Goal: Task Accomplishment & Management: Complete application form

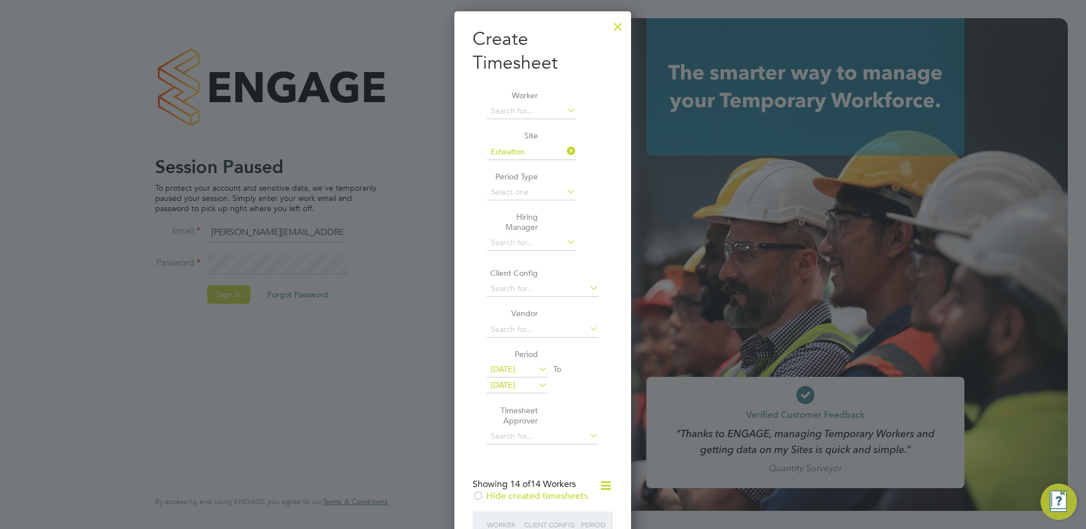
scroll to position [1523, 177]
drag, startPoint x: 361, startPoint y: 187, endPoint x: 368, endPoint y: 154, distance: 33.6
click at [368, 176] on div at bounding box center [543, 264] width 1086 height 529
click at [625, 27] on div at bounding box center [618, 24] width 20 height 20
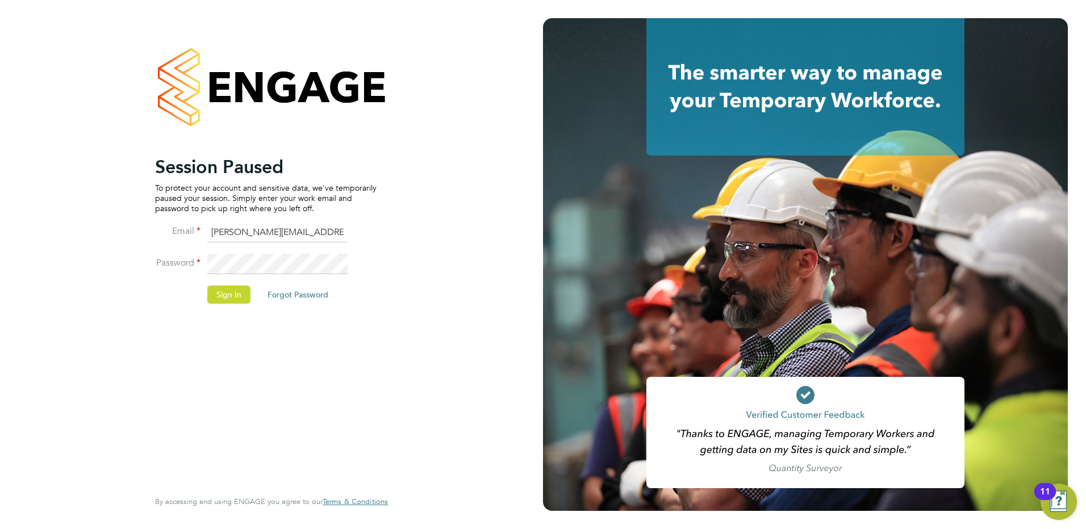
drag, startPoint x: 238, startPoint y: 292, endPoint x: 228, endPoint y: 287, distance: 11.4
click at [239, 289] on button "Sign In" at bounding box center [228, 295] width 43 height 18
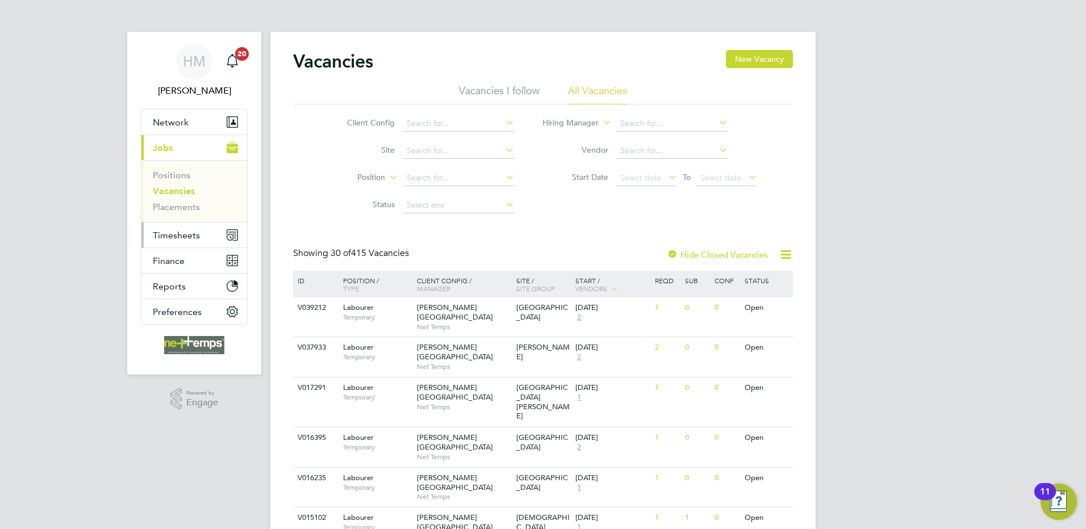
click at [187, 234] on span "Timesheets" at bounding box center [176, 235] width 47 height 11
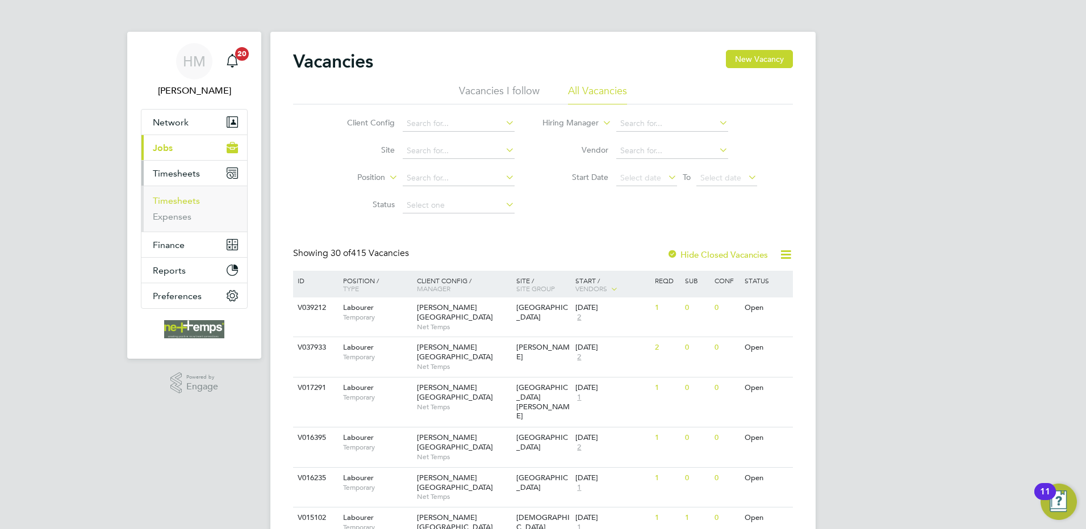
click at [185, 201] on link "Timesheets" at bounding box center [176, 200] width 47 height 11
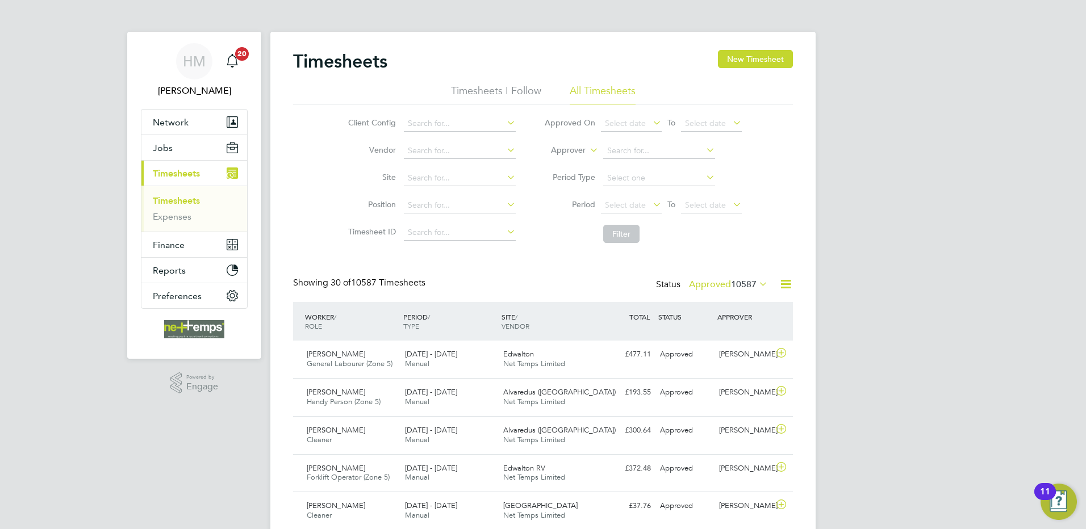
click at [745, 58] on button "New Timesheet" at bounding box center [755, 59] width 75 height 18
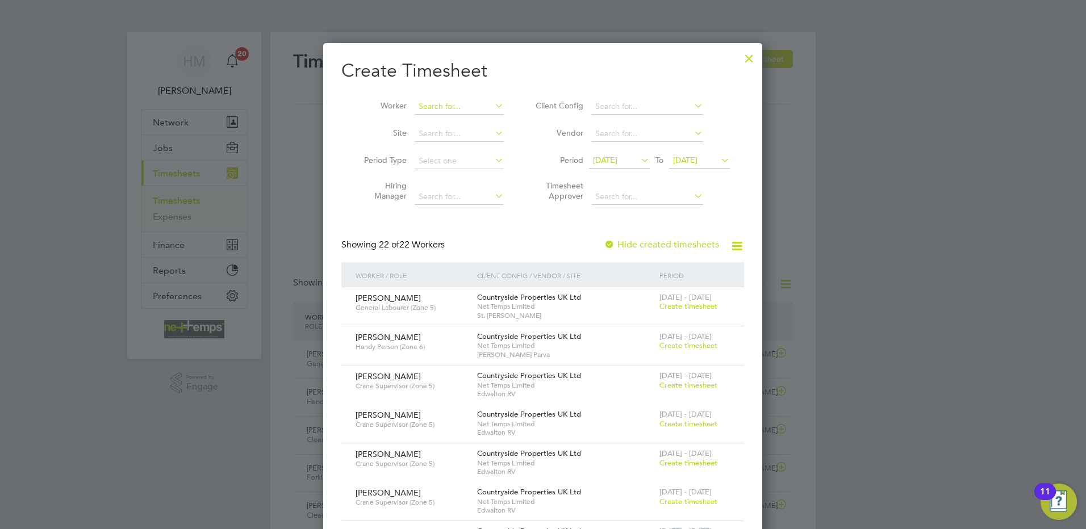
click at [433, 106] on input at bounding box center [459, 107] width 89 height 16
type input "[PERSON_NAME]"
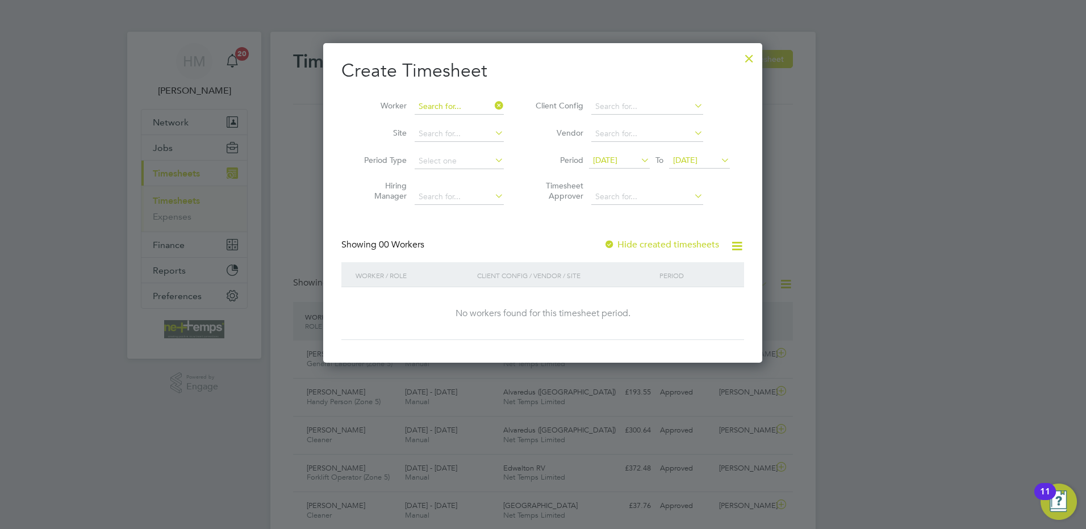
click at [465, 101] on input at bounding box center [459, 107] width 89 height 16
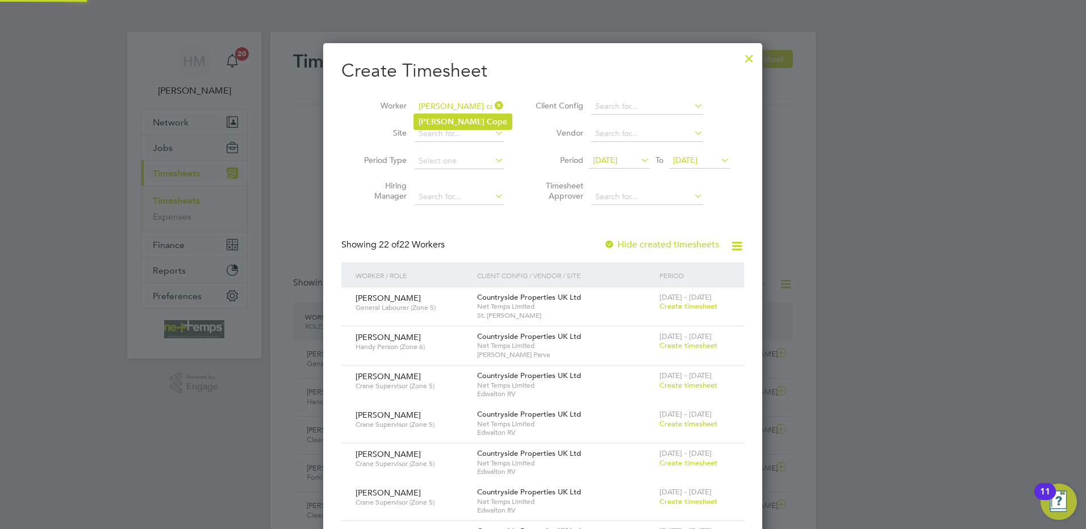
click at [455, 118] on li "Josh Co pe" at bounding box center [463, 121] width 98 height 15
type input "[PERSON_NAME]"
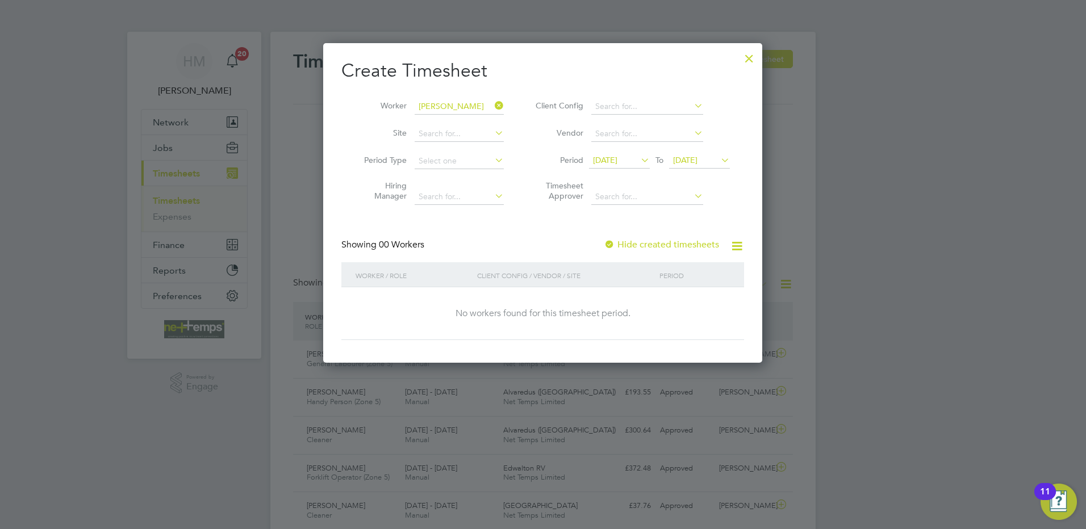
click at [614, 159] on span "[DATE]" at bounding box center [605, 160] width 24 height 10
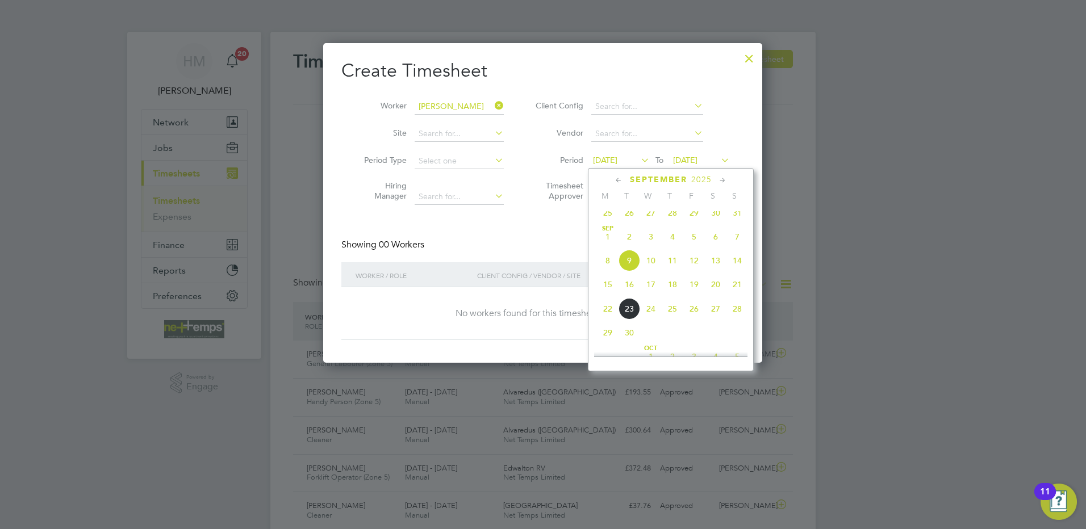
click at [604, 291] on span "15" at bounding box center [608, 285] width 22 height 22
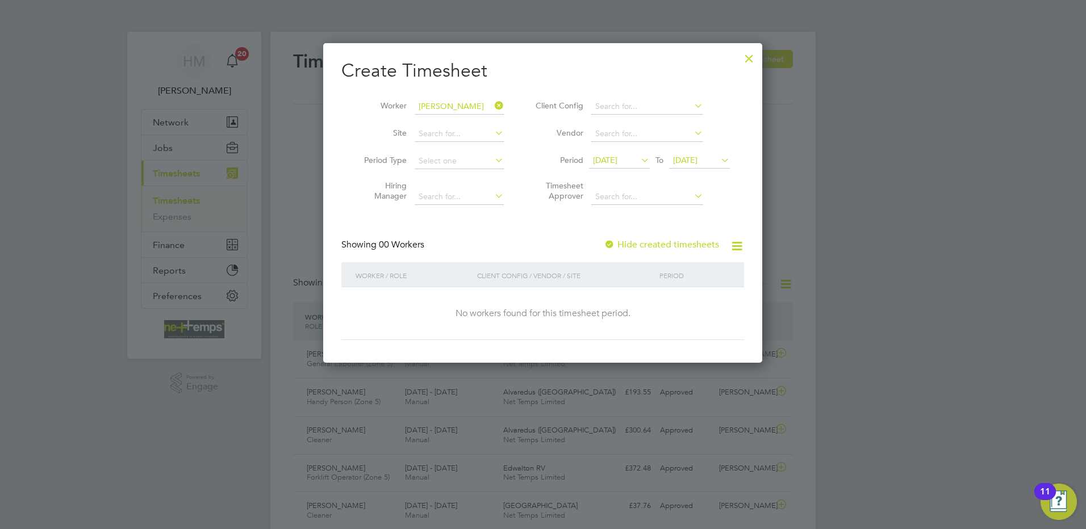
click at [615, 240] on div at bounding box center [609, 245] width 11 height 11
click at [698, 157] on span "[DATE]" at bounding box center [685, 160] width 24 height 10
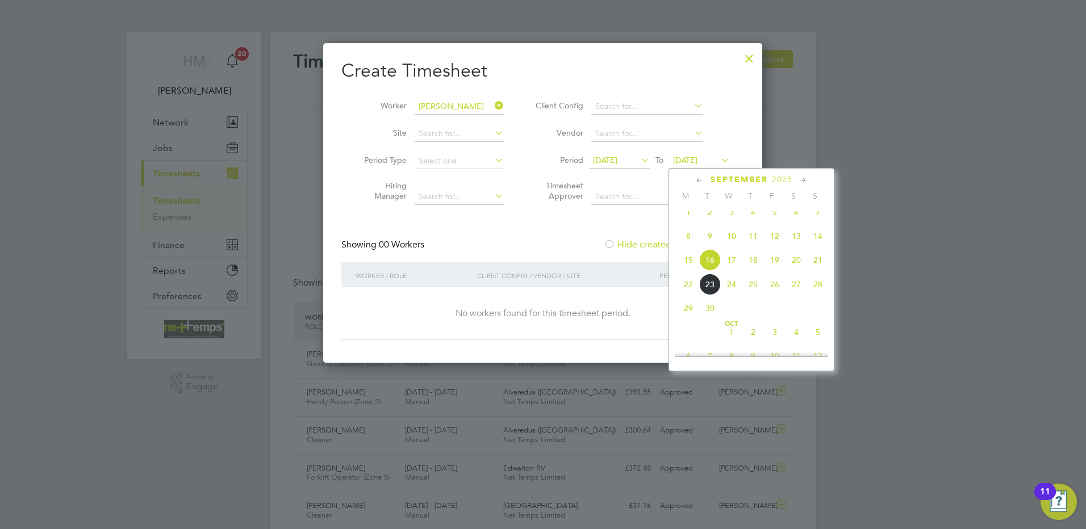
drag, startPoint x: 820, startPoint y: 264, endPoint x: 812, endPoint y: 268, distance: 8.4
click at [819, 264] on span "21" at bounding box center [818, 260] width 22 height 22
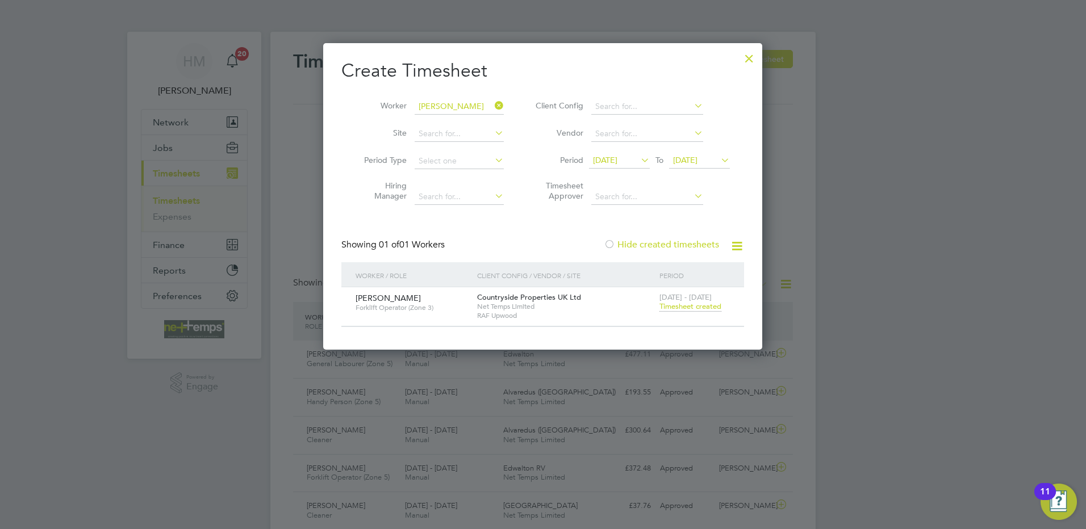
click at [711, 306] on span "Timesheet created" at bounding box center [691, 307] width 62 height 10
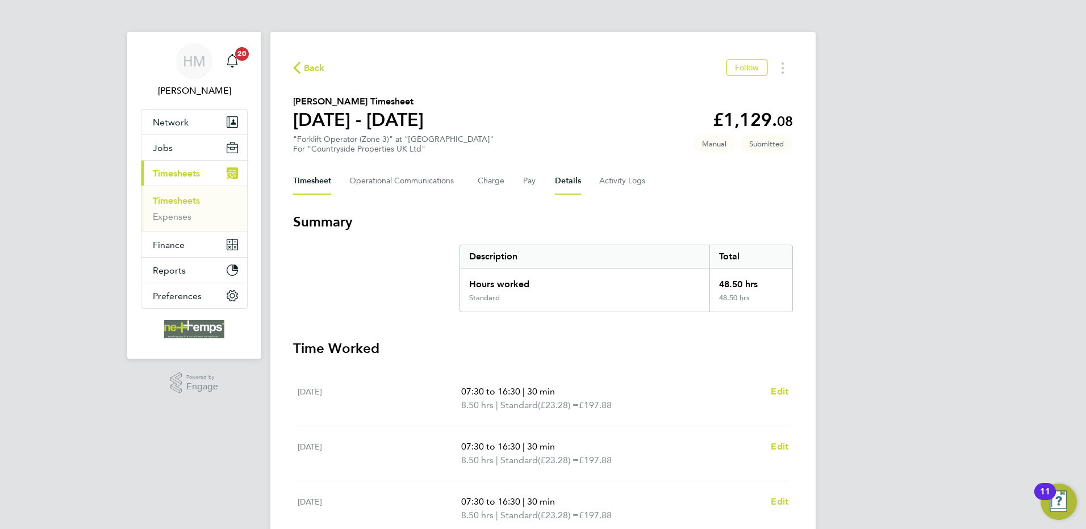
click at [559, 184] on button "Details" at bounding box center [568, 181] width 26 height 27
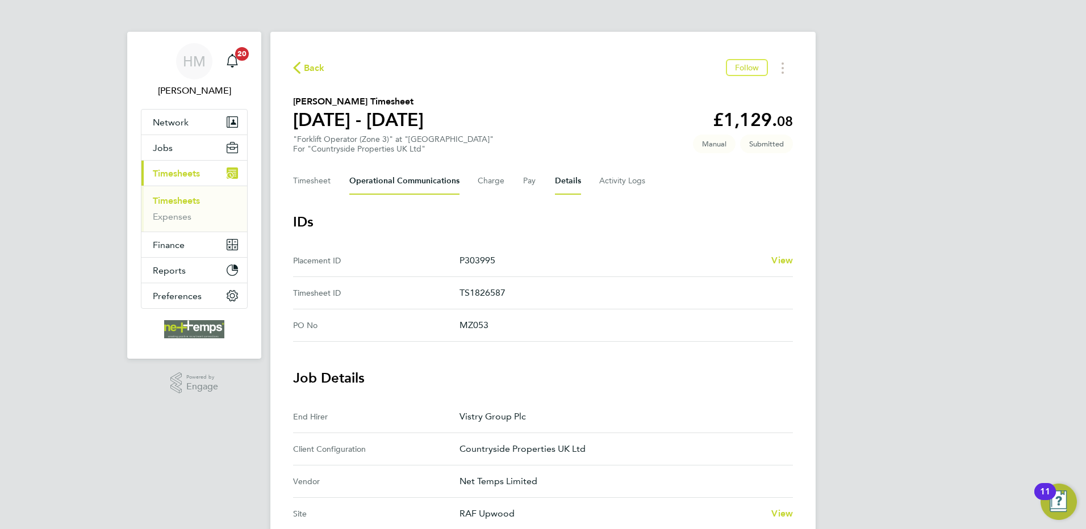
click at [426, 180] on Communications-tab "Operational Communications" at bounding box center [404, 181] width 110 height 27
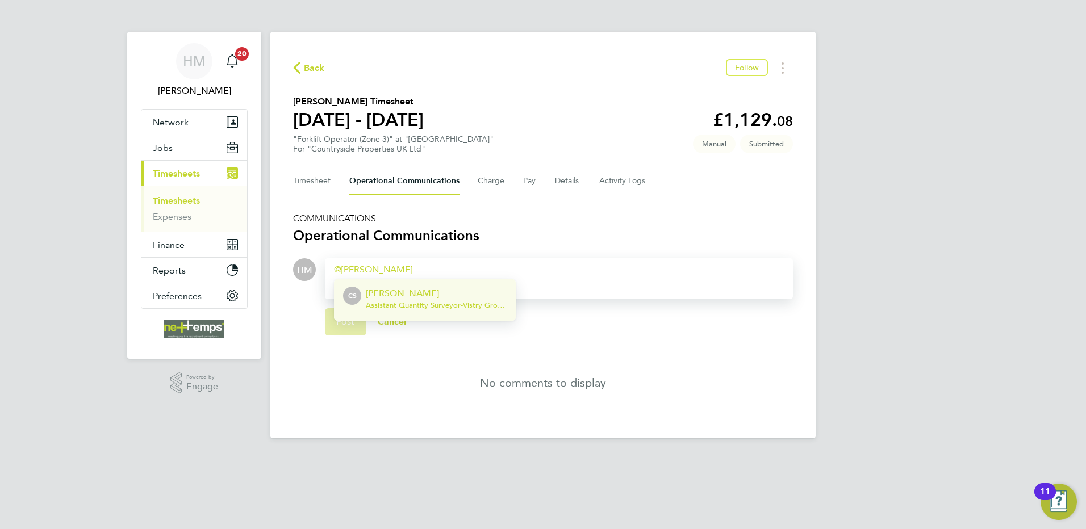
click at [431, 298] on p "[PERSON_NAME]" at bounding box center [436, 294] width 141 height 14
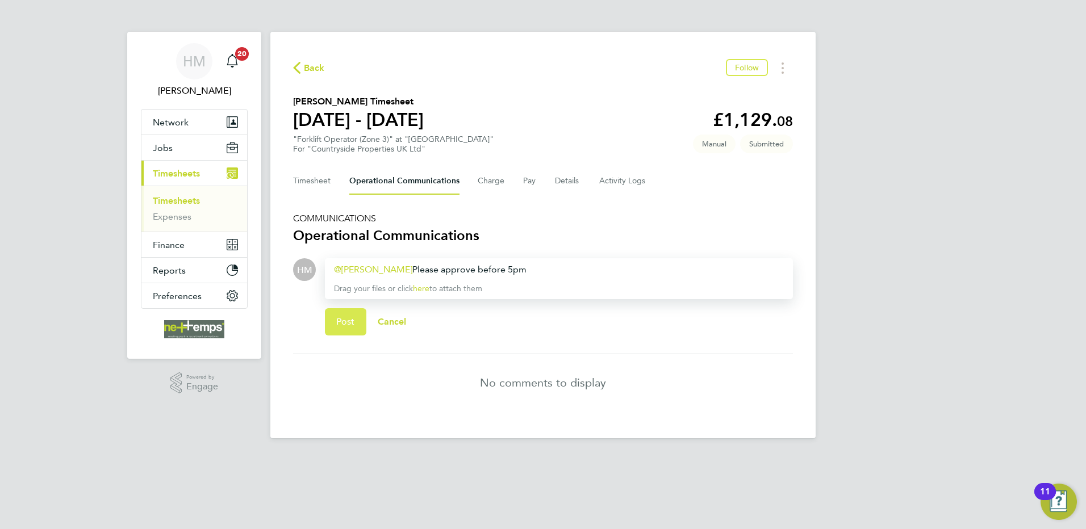
click at [360, 323] on button "Post" at bounding box center [345, 321] width 41 height 27
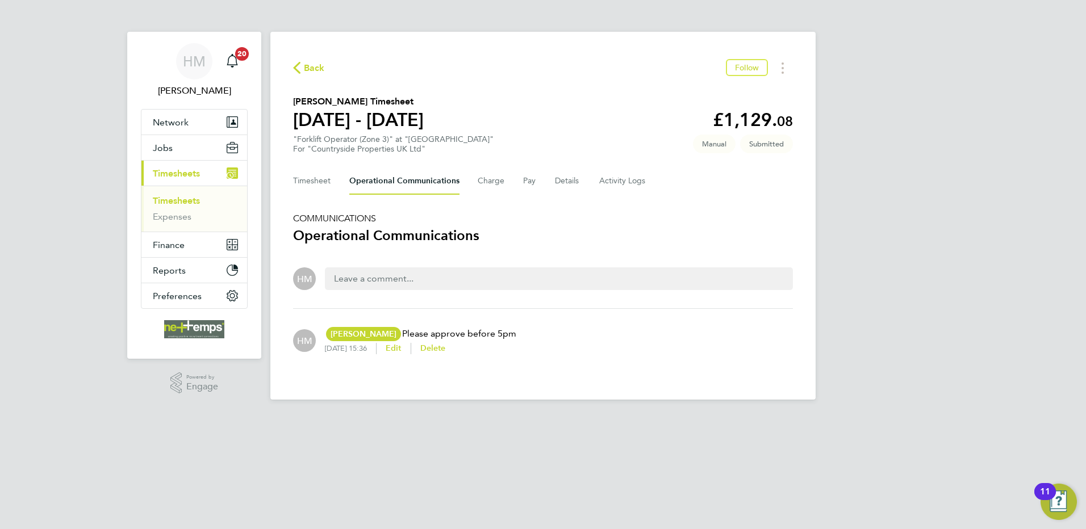
drag, startPoint x: 310, startPoint y: 63, endPoint x: 334, endPoint y: 73, distance: 26.5
click at [310, 64] on span "Back" at bounding box center [314, 68] width 21 height 14
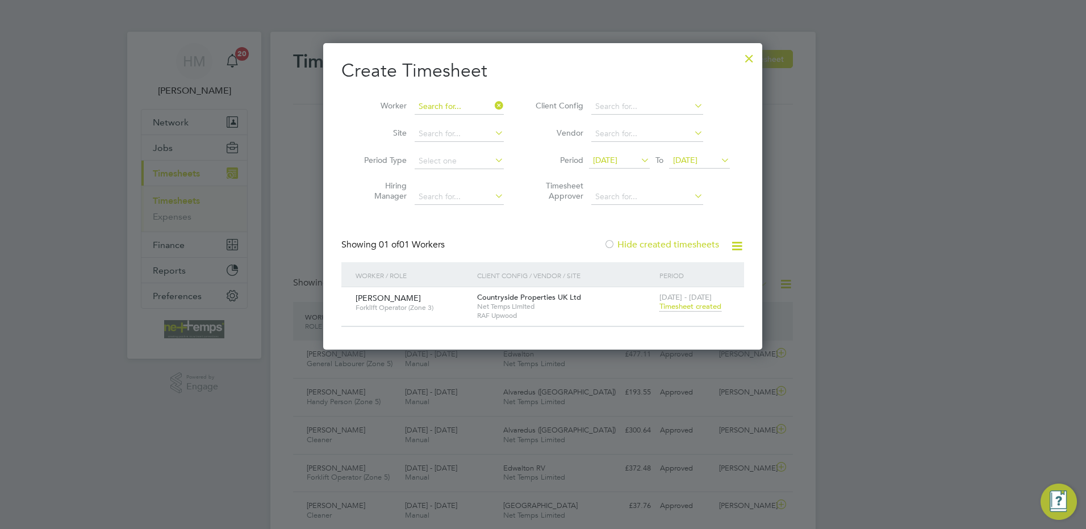
click at [451, 106] on input at bounding box center [459, 107] width 89 height 16
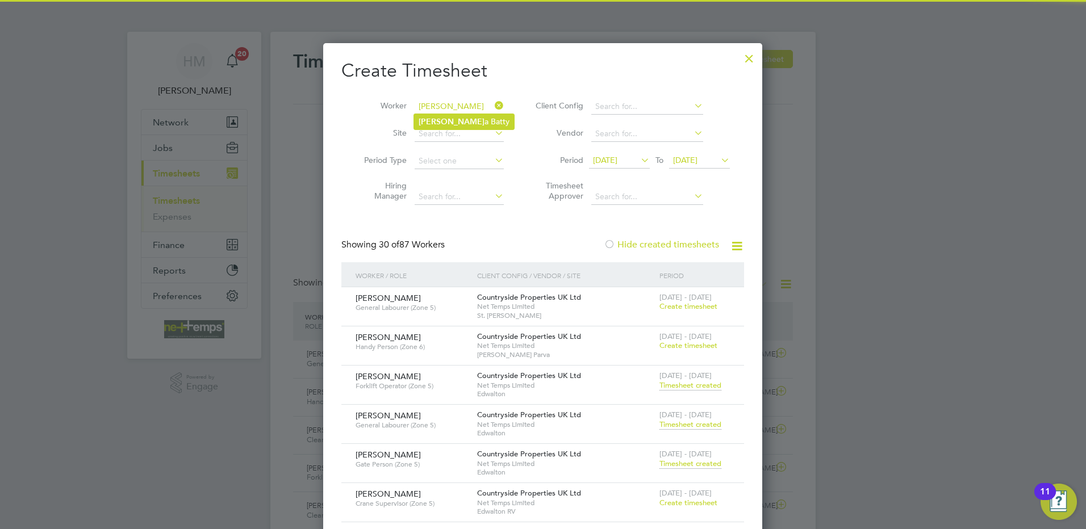
click at [465, 124] on li "[PERSON_NAME]" at bounding box center [464, 121] width 100 height 15
type input "[MEDICAL_DATA][PERSON_NAME]"
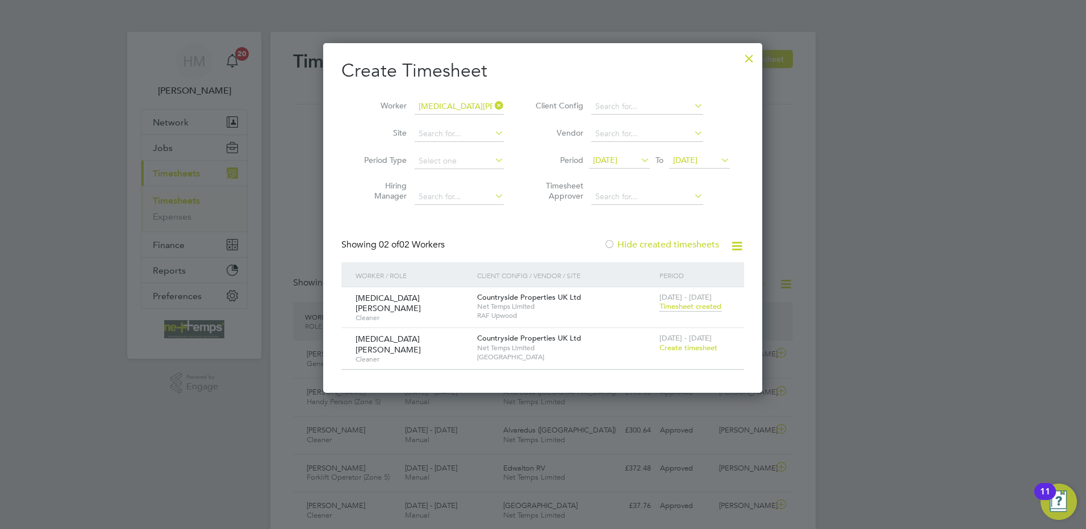
click at [679, 307] on span "Timesheet created" at bounding box center [691, 307] width 62 height 10
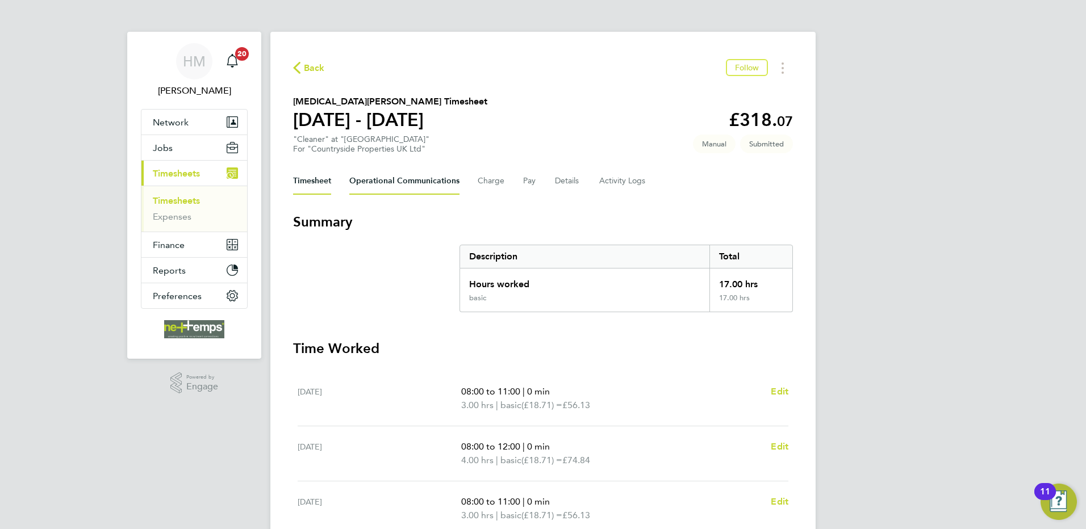
click at [432, 187] on Communications-tab "Operational Communications" at bounding box center [404, 181] width 110 height 27
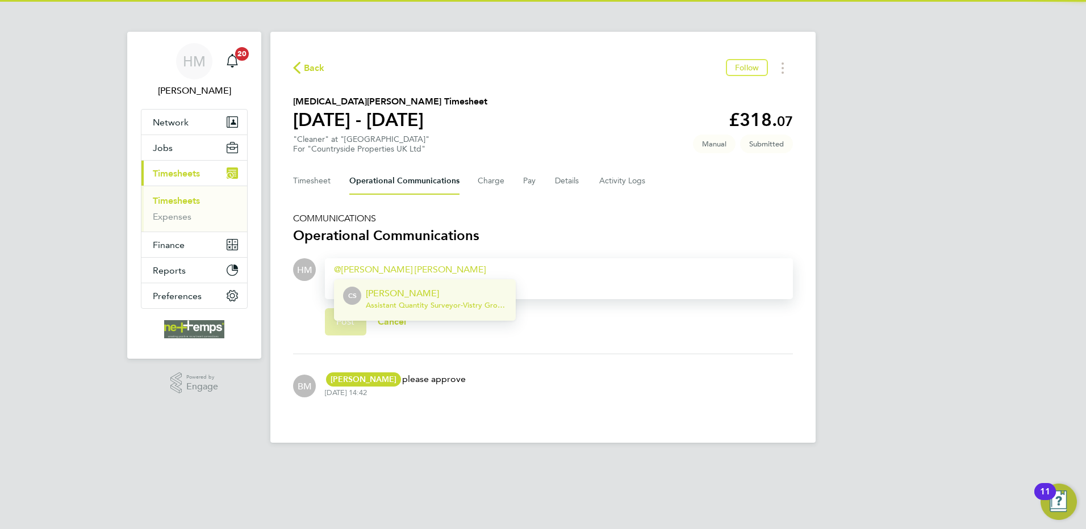
click at [442, 295] on p "[PERSON_NAME]" at bounding box center [436, 294] width 141 height 14
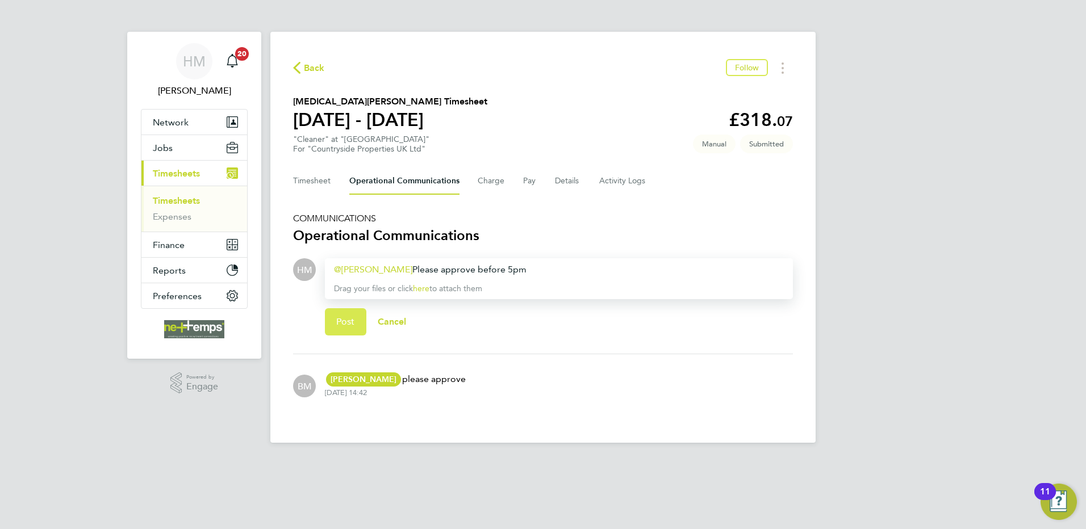
click at [355, 320] on button "Post" at bounding box center [345, 321] width 41 height 27
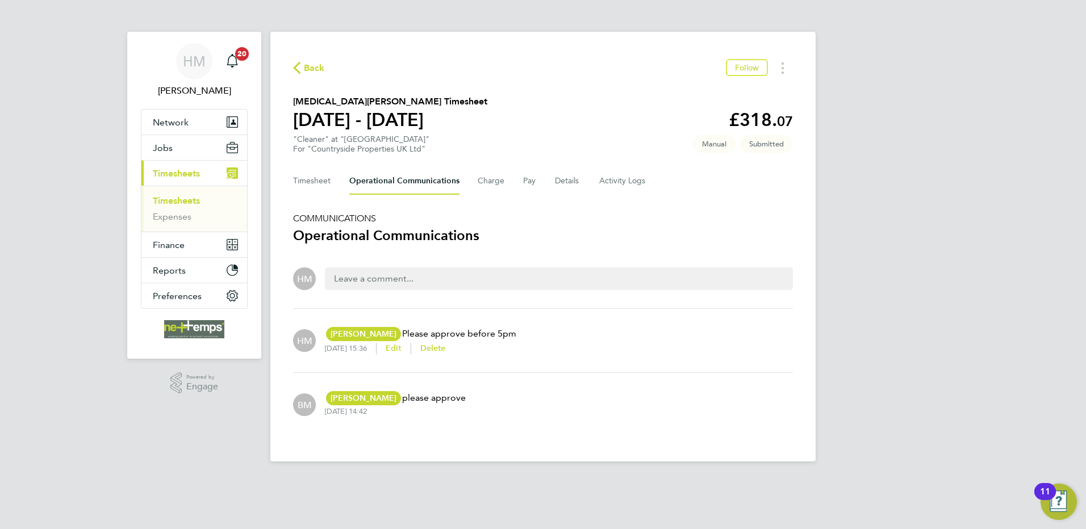
click at [303, 66] on span "Back" at bounding box center [309, 67] width 32 height 11
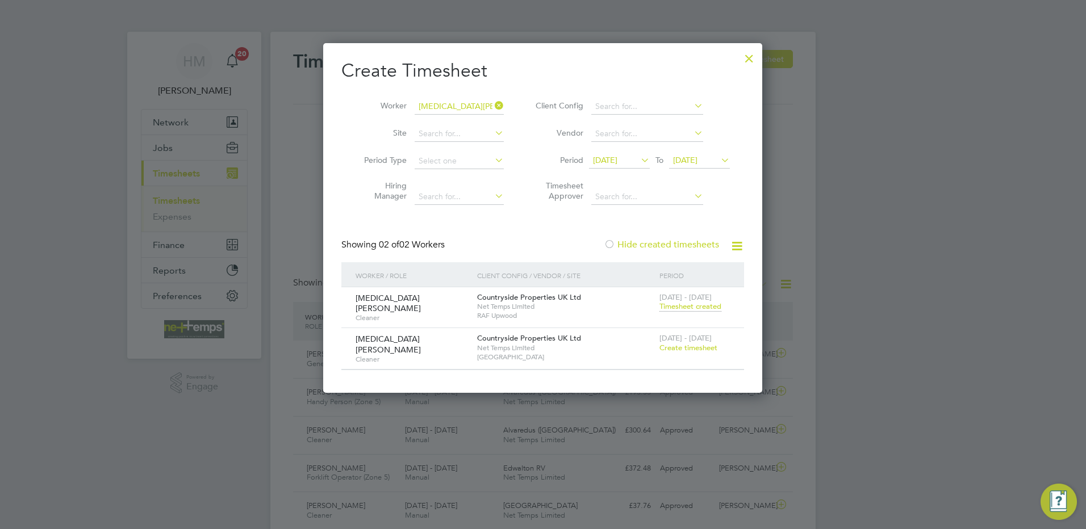
click at [493, 102] on icon at bounding box center [493, 106] width 0 height 16
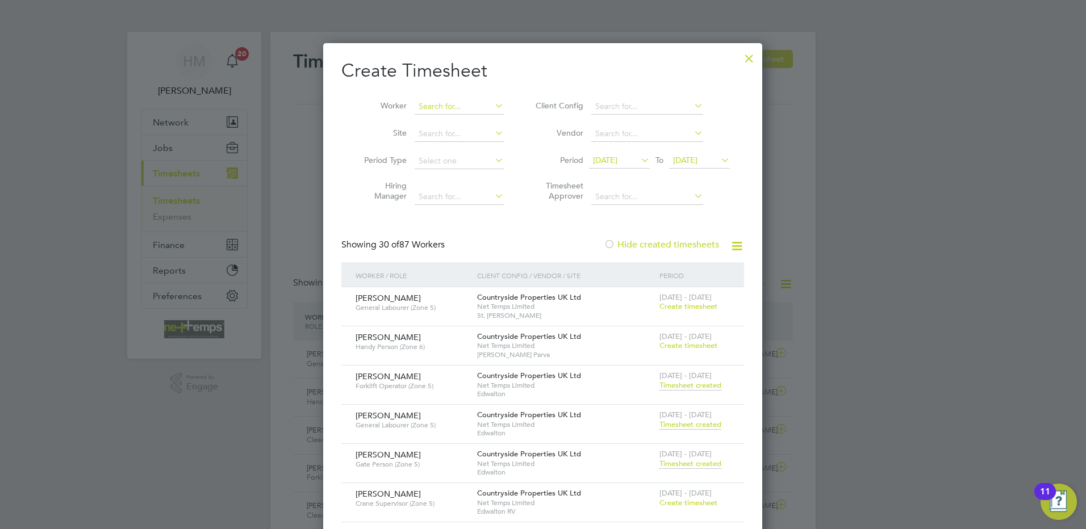
click at [427, 105] on input at bounding box center [459, 107] width 89 height 16
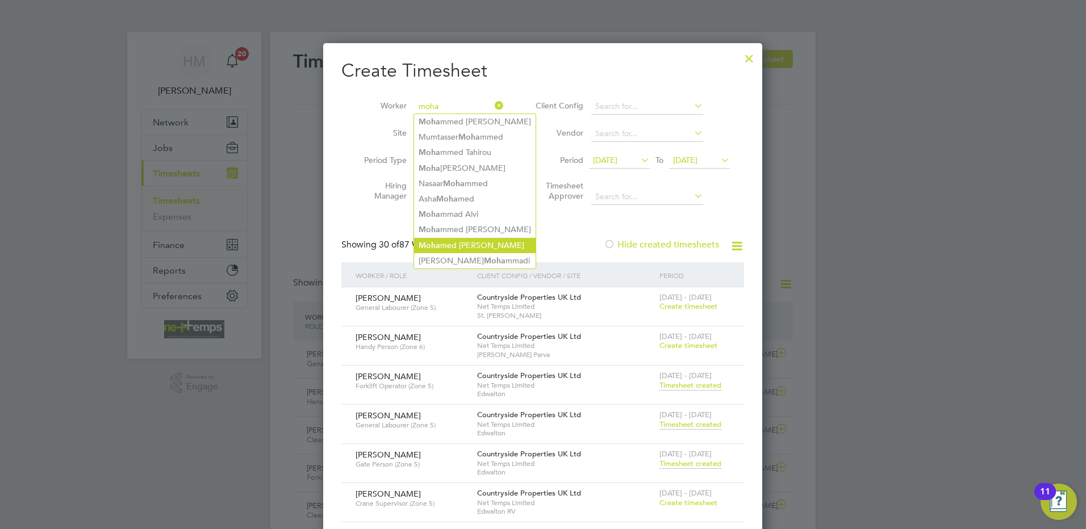
click at [469, 242] on li "Moha med [PERSON_NAME]" at bounding box center [475, 245] width 122 height 15
type input "[PERSON_NAME]"
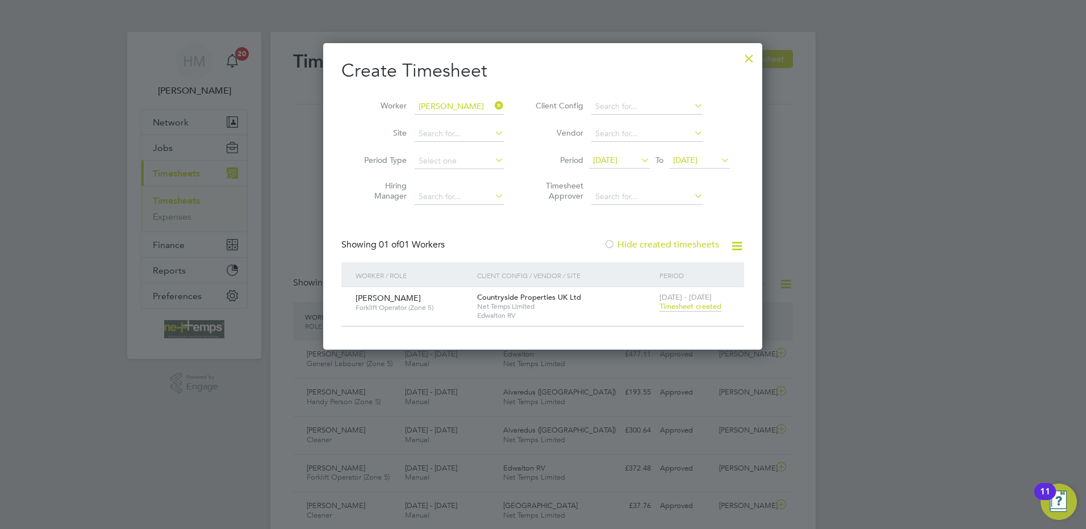
click at [701, 308] on span "Timesheet created" at bounding box center [691, 307] width 62 height 10
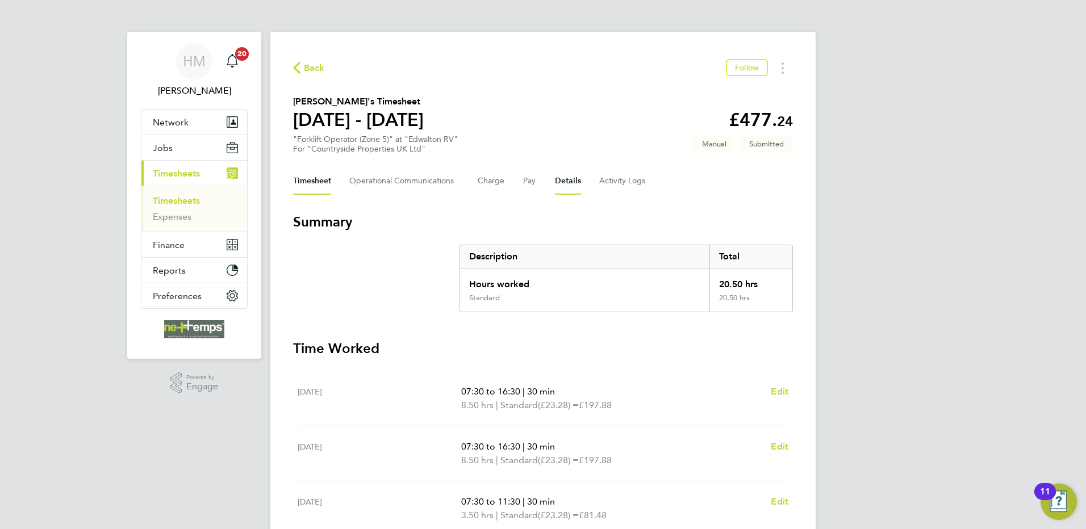
click at [569, 179] on button "Details" at bounding box center [568, 181] width 26 height 27
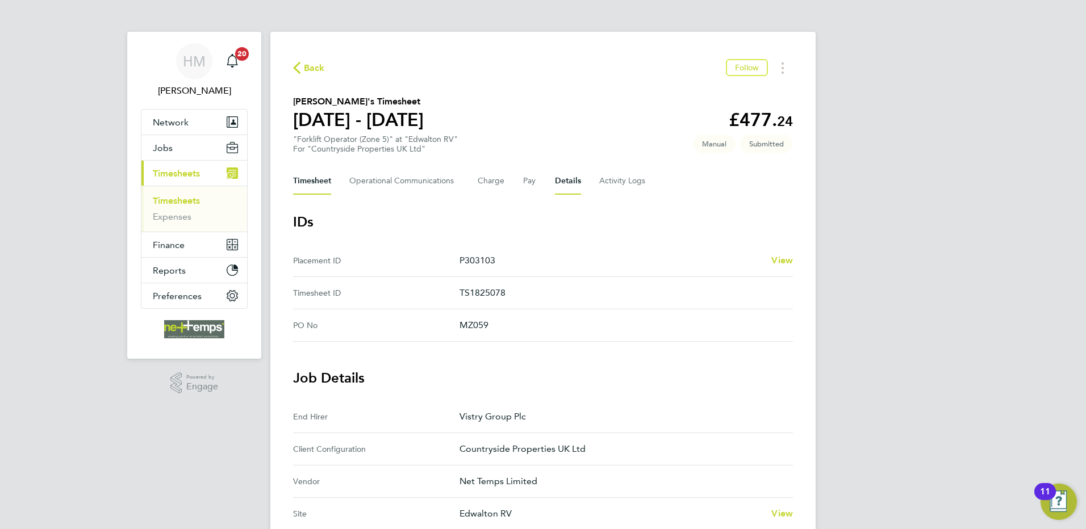
click at [320, 181] on button "Timesheet" at bounding box center [312, 181] width 38 height 27
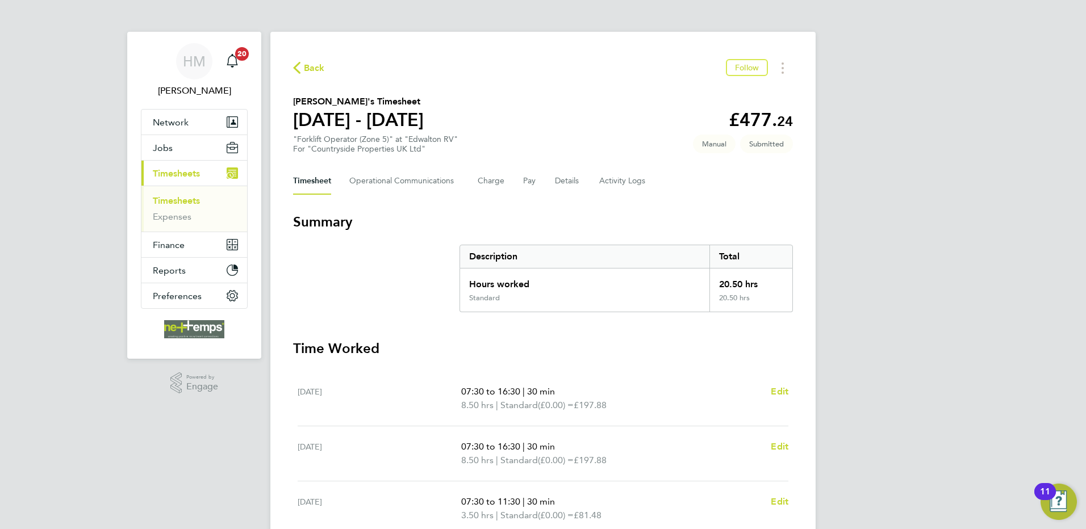
click at [310, 70] on span "Back" at bounding box center [314, 68] width 21 height 14
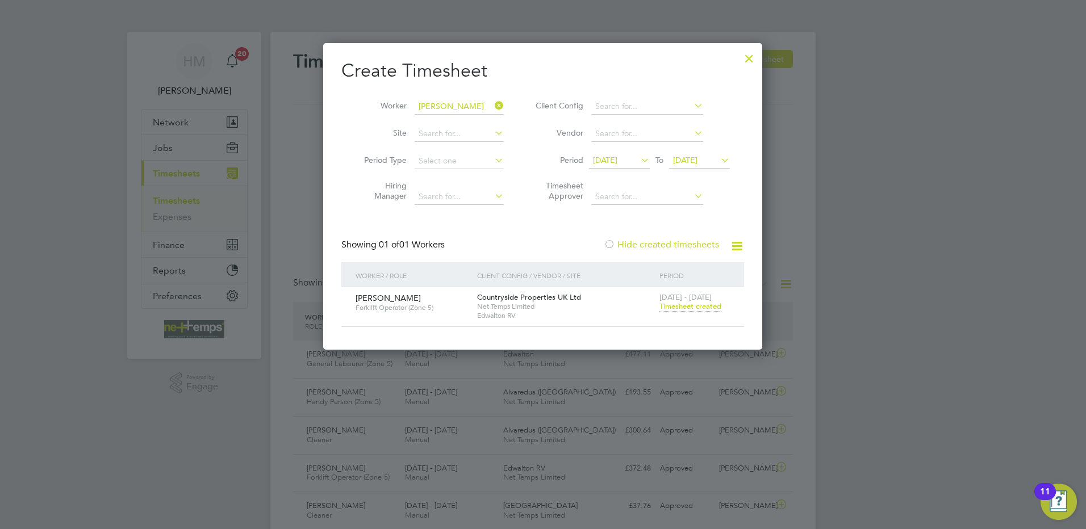
click at [493, 110] on icon at bounding box center [493, 106] width 0 height 16
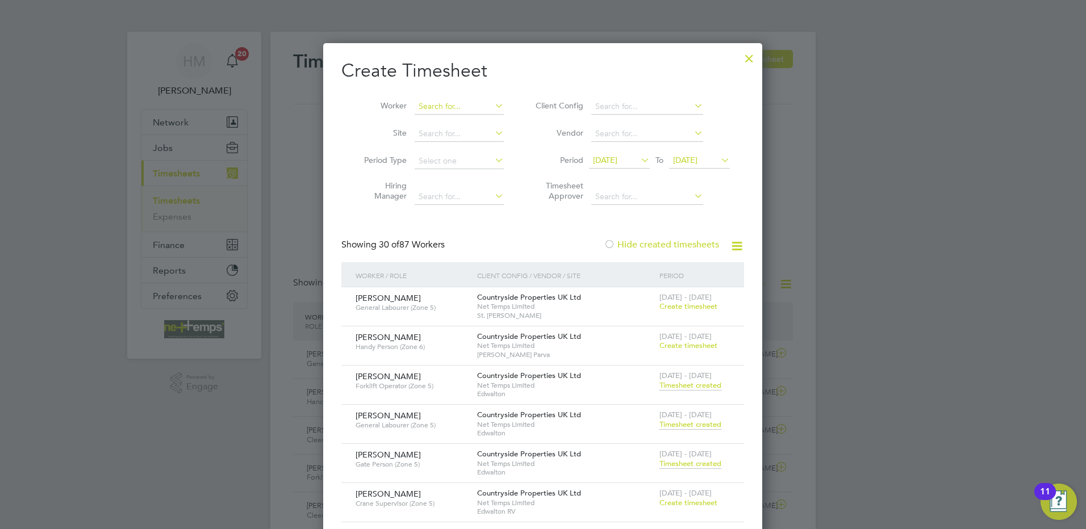
click at [470, 105] on input at bounding box center [459, 107] width 89 height 16
click at [463, 110] on input "Clinton wa" at bounding box center [459, 107] width 89 height 16
type input "[PERSON_NAME]"
click at [459, 106] on input at bounding box center [459, 107] width 89 height 16
type input "[PERSON_NAME]"
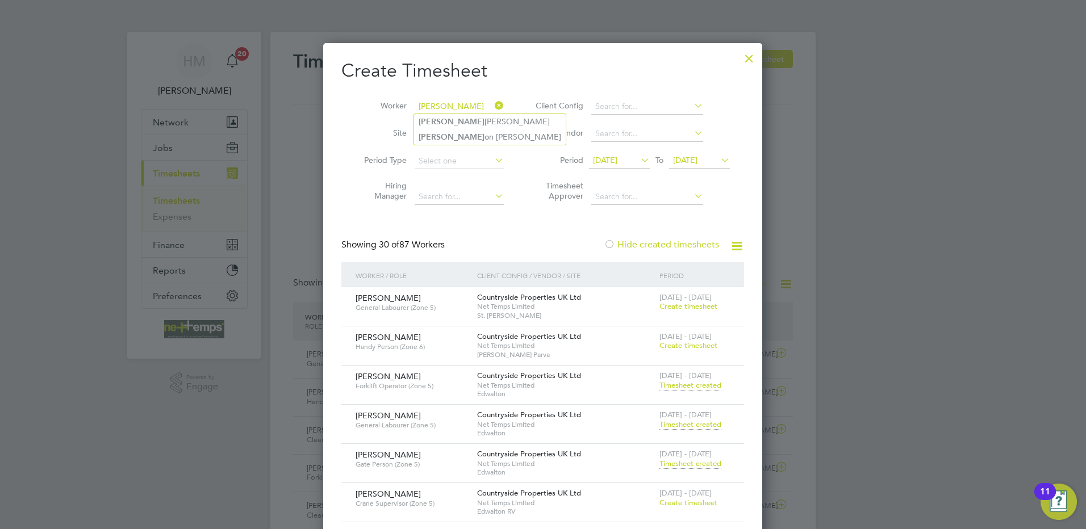
click at [746, 61] on div at bounding box center [749, 55] width 20 height 20
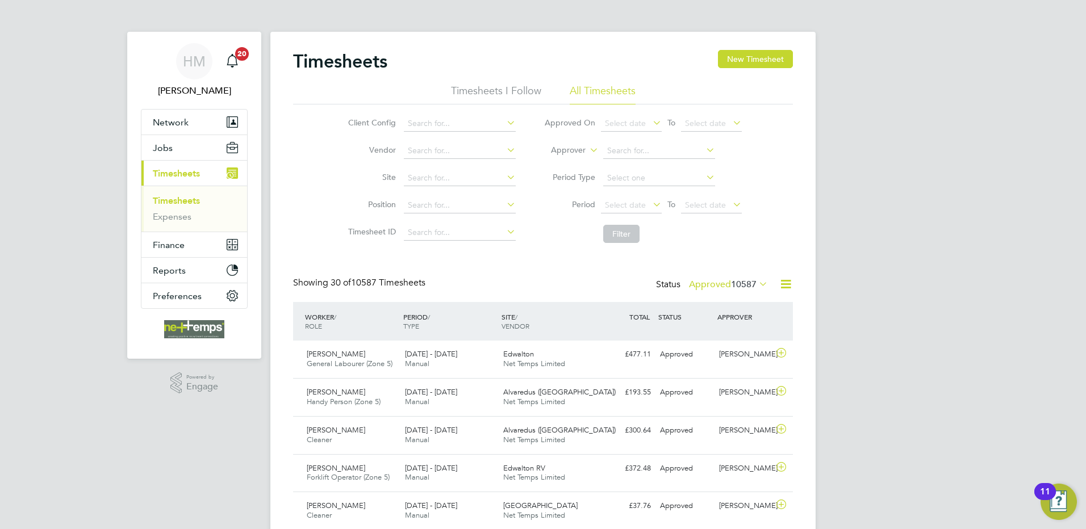
click at [184, 202] on link "Timesheets" at bounding box center [176, 200] width 47 height 11
click at [789, 285] on icon at bounding box center [786, 284] width 14 height 14
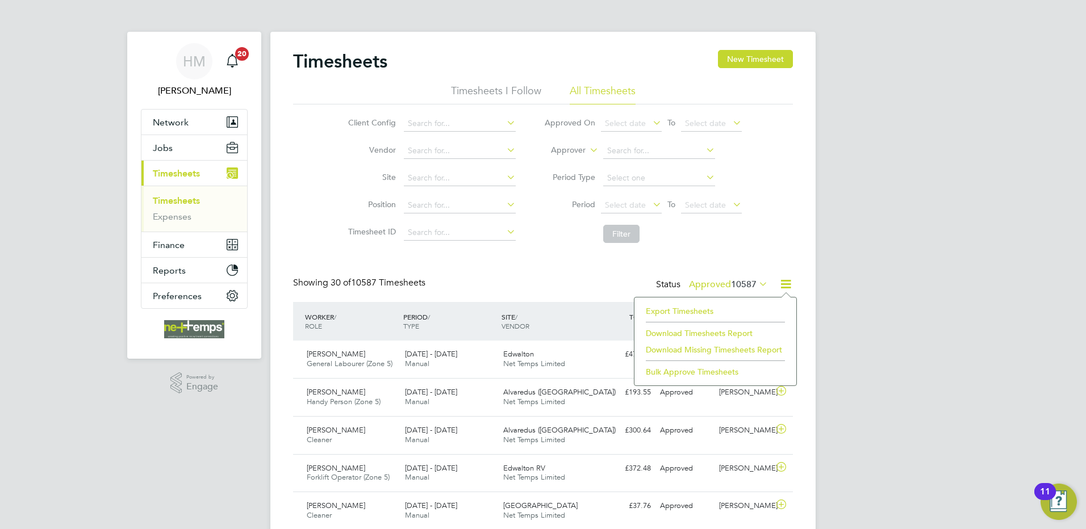
click at [678, 308] on li "Export Timesheets" at bounding box center [715, 311] width 151 height 16
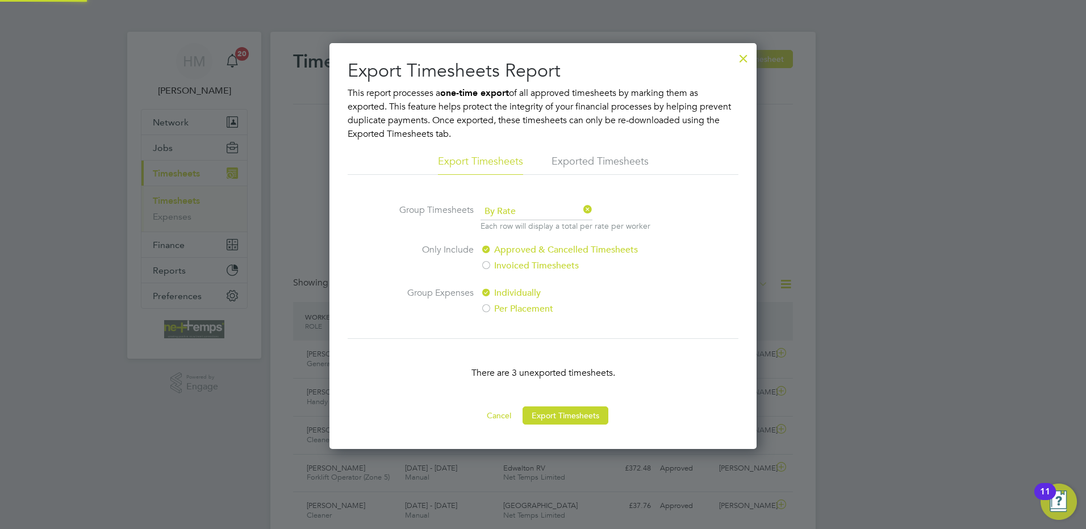
scroll to position [6, 6]
click at [567, 412] on button "Export Timesheets" at bounding box center [566, 416] width 86 height 18
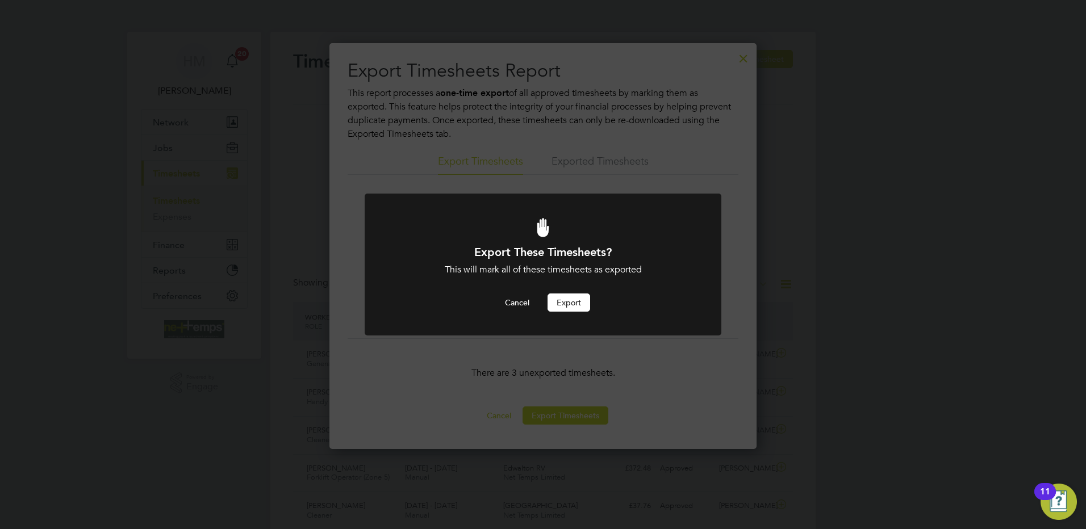
click at [553, 301] on button "Export" at bounding box center [569, 303] width 43 height 18
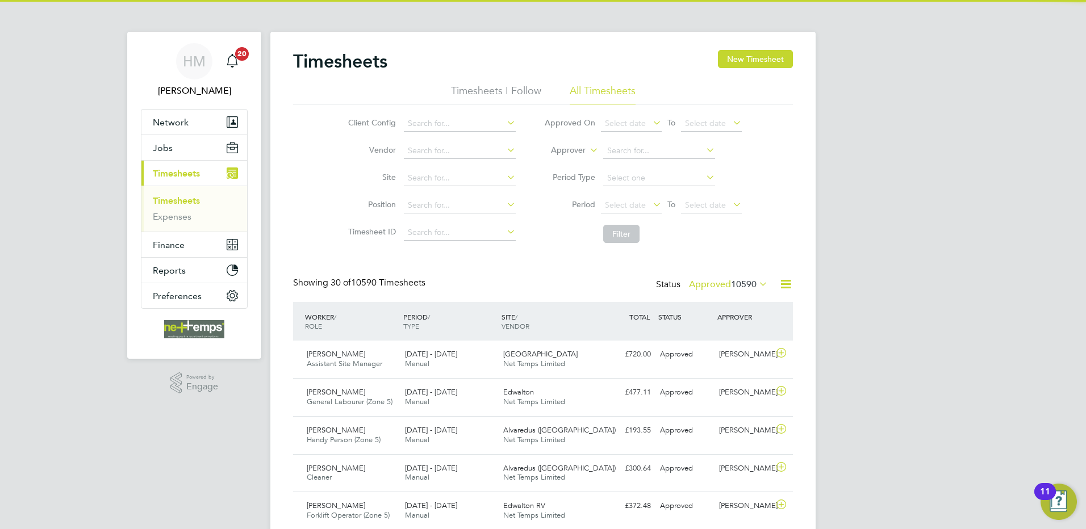
scroll to position [29, 99]
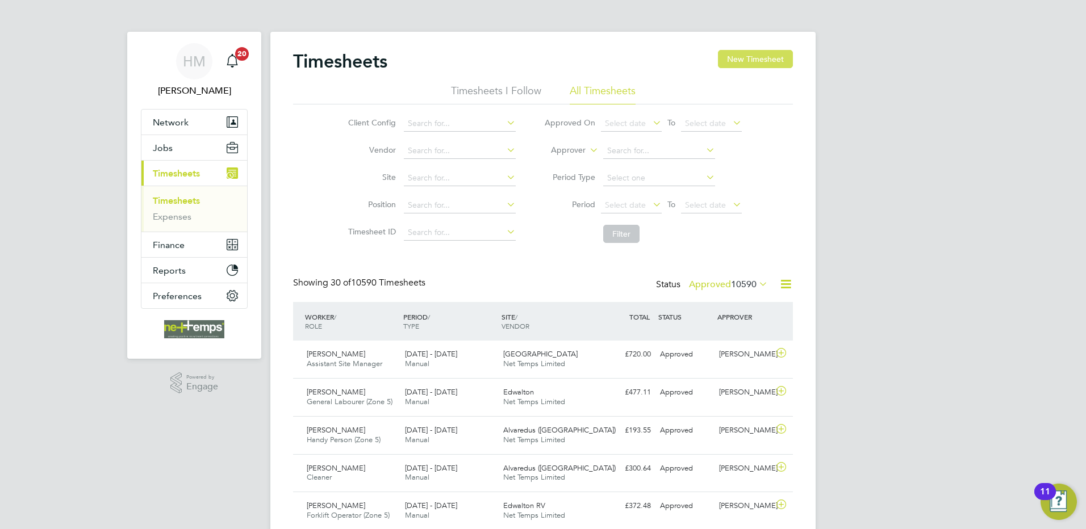
drag, startPoint x: 737, startPoint y: 62, endPoint x: 714, endPoint y: 103, distance: 47.1
click at [737, 62] on button "New Timesheet" at bounding box center [755, 59] width 75 height 18
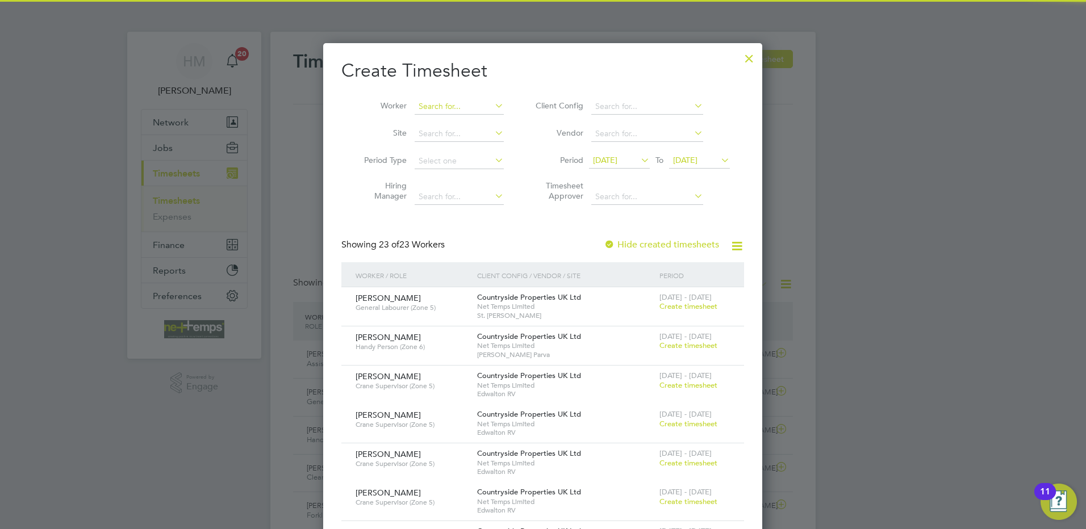
scroll to position [1634, 440]
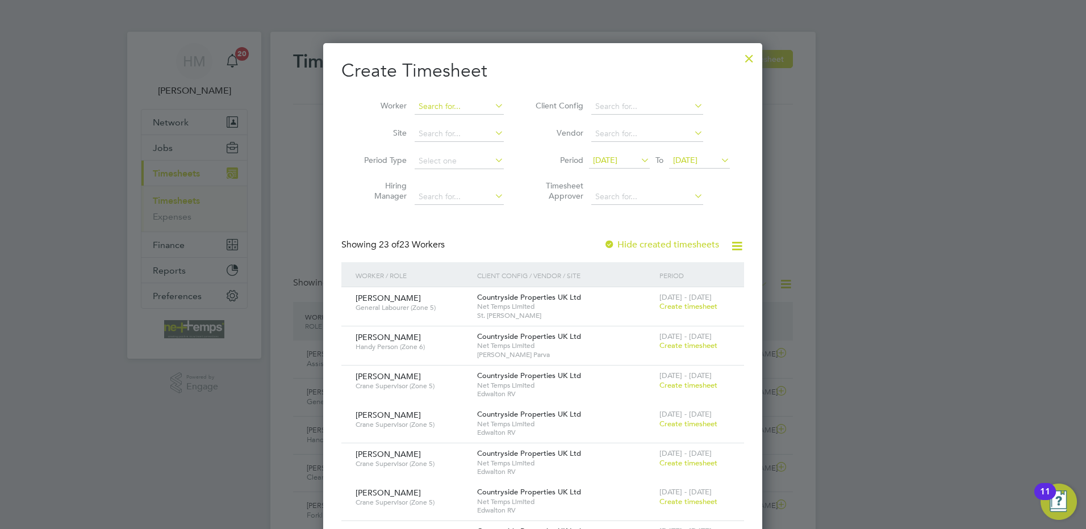
click at [441, 110] on input at bounding box center [459, 107] width 89 height 16
click at [462, 120] on li "[PERSON_NAME]" at bounding box center [484, 121] width 140 height 15
type input "[PERSON_NAME]"
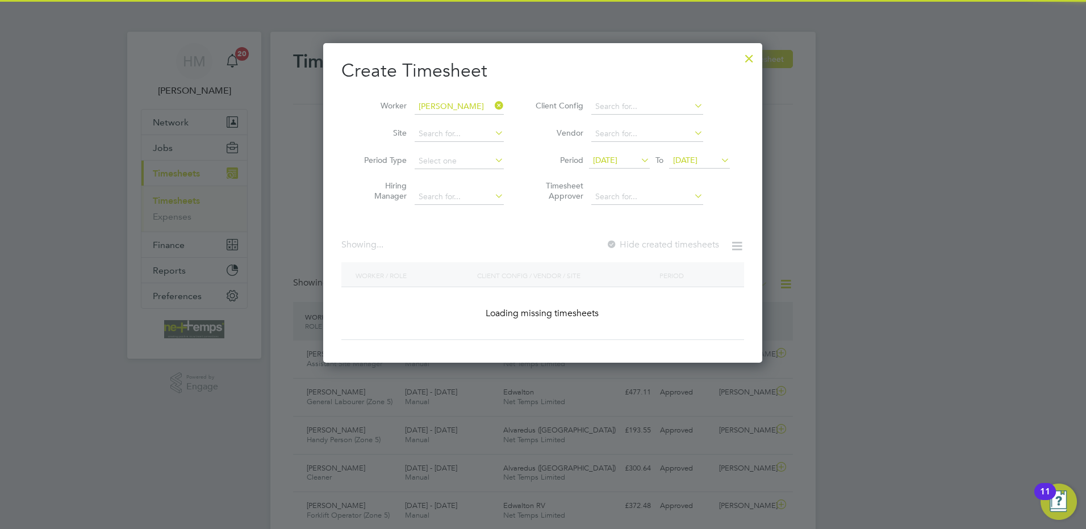
scroll to position [320, 440]
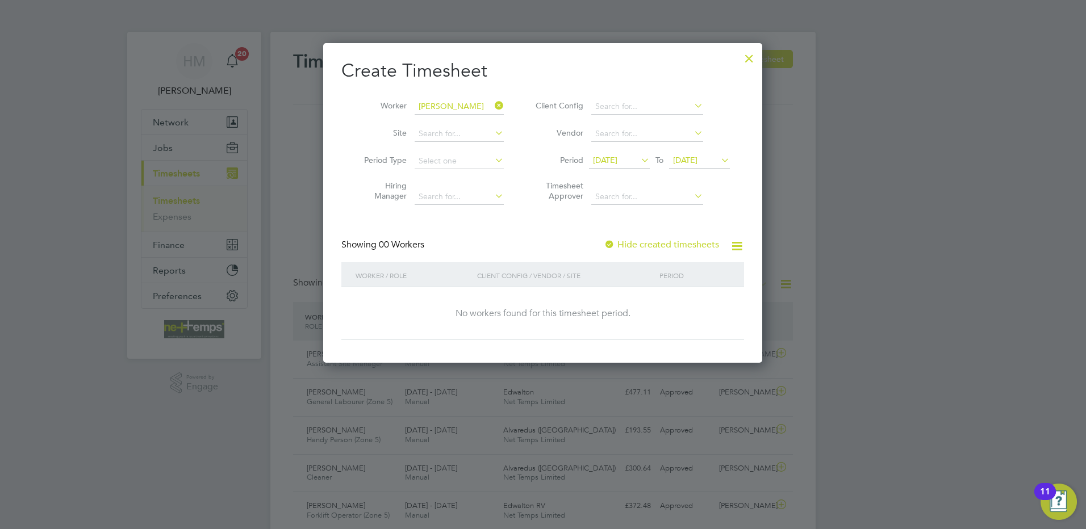
drag, startPoint x: 631, startPoint y: 244, endPoint x: 626, endPoint y: 241, distance: 6.4
click at [630, 243] on label "Hide created timesheets" at bounding box center [661, 244] width 115 height 11
drag, startPoint x: 599, startPoint y: 160, endPoint x: 608, endPoint y: 167, distance: 11.4
click at [600, 160] on span "[DATE]" at bounding box center [605, 160] width 24 height 10
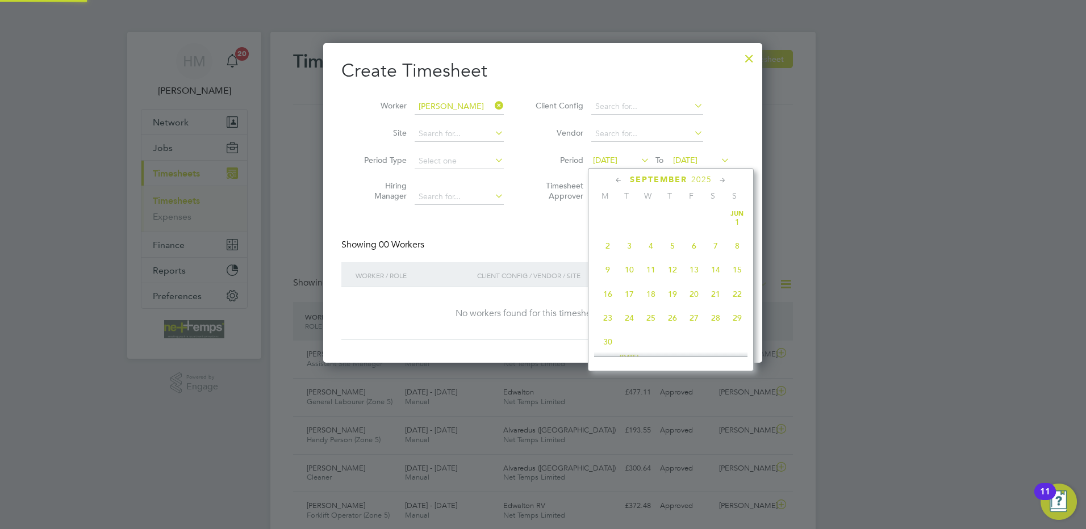
scroll to position [369, 0]
drag, startPoint x: 597, startPoint y: 300, endPoint x: 604, endPoint y: 295, distance: 8.5
click at [600, 295] on span "15" at bounding box center [608, 285] width 22 height 22
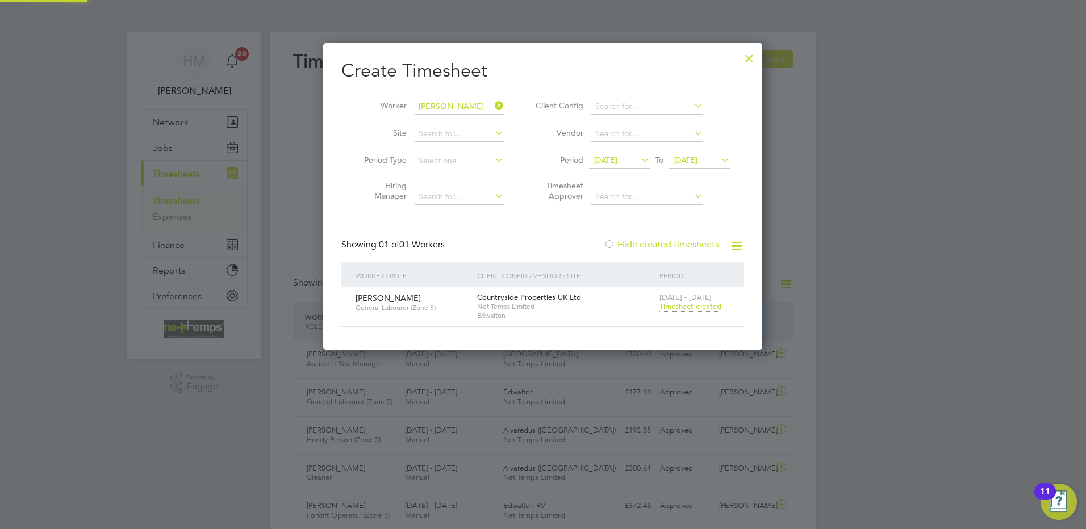
scroll to position [306, 440]
click at [683, 307] on span "Timesheet created" at bounding box center [691, 307] width 62 height 10
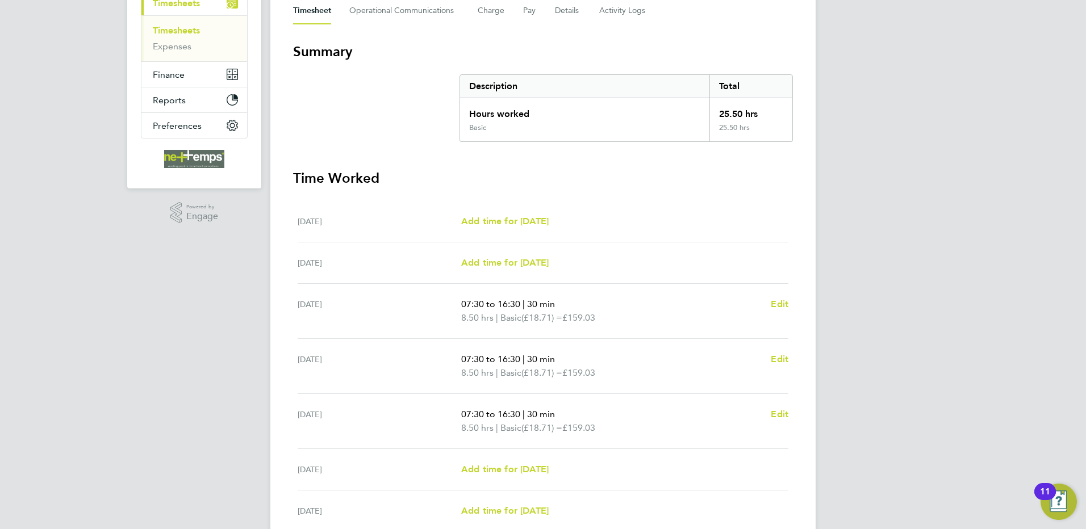
scroll to position [57, 0]
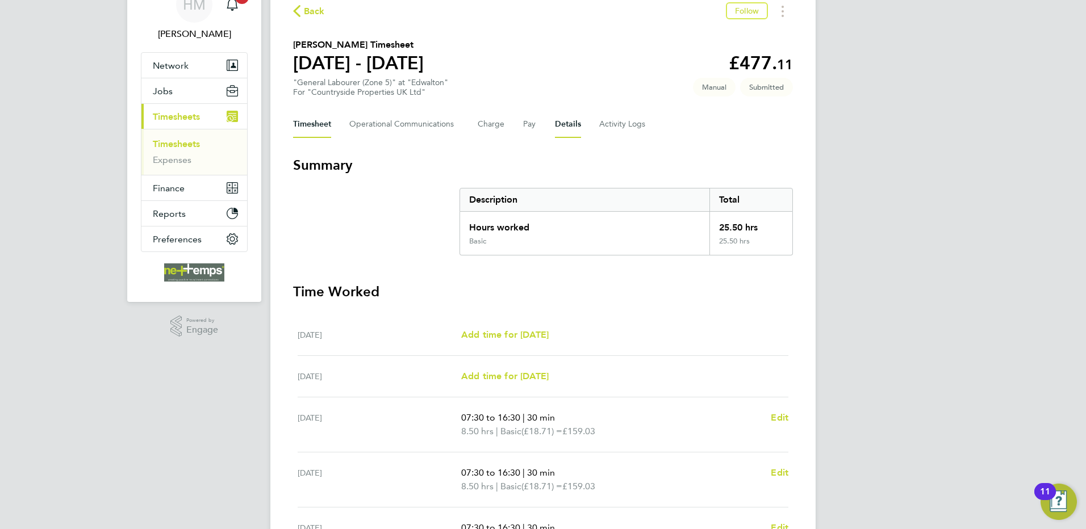
click at [572, 131] on button "Details" at bounding box center [568, 124] width 26 height 27
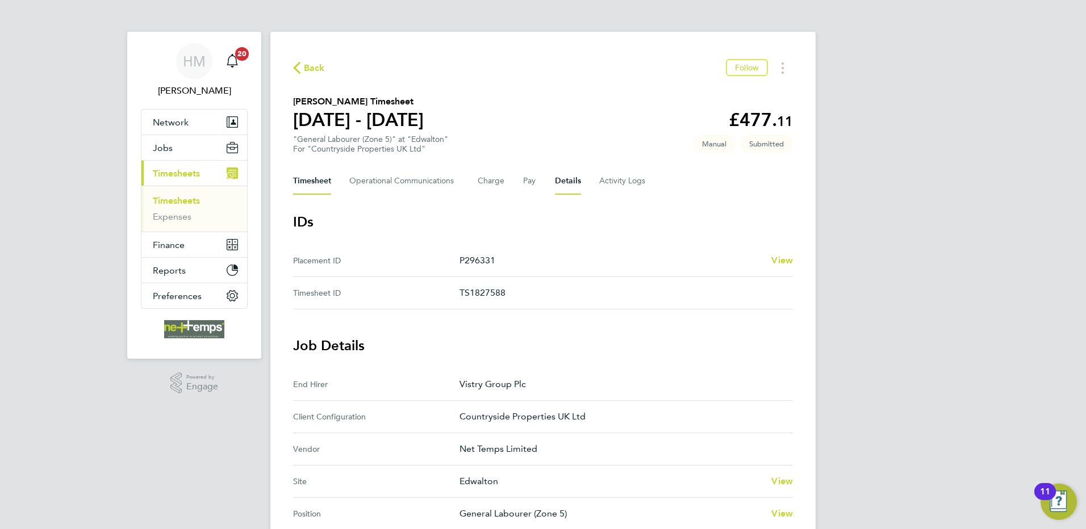
click at [300, 176] on button "Timesheet" at bounding box center [312, 181] width 38 height 27
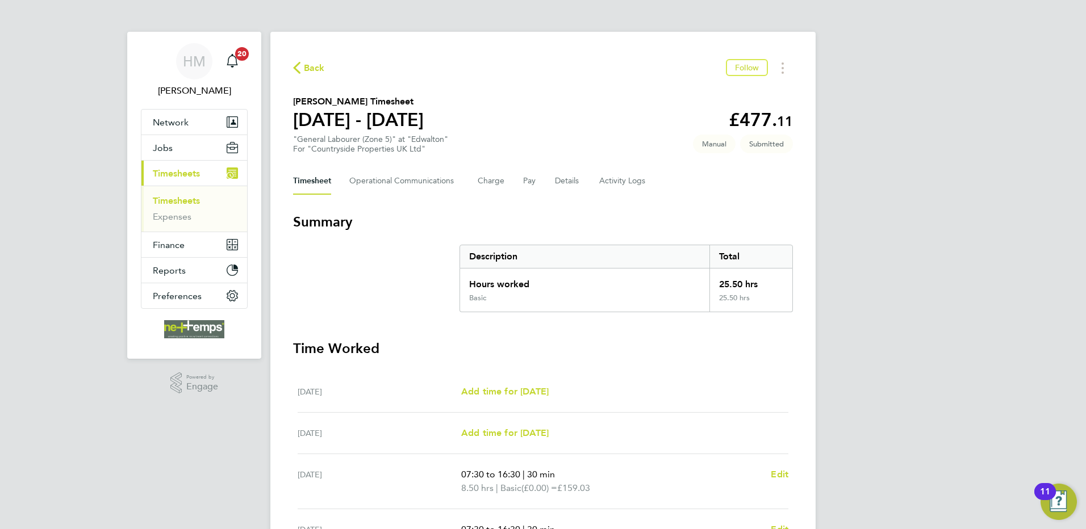
drag, startPoint x: 319, startPoint y: 70, endPoint x: 574, endPoint y: 74, distance: 255.1
click at [319, 70] on span "Back" at bounding box center [314, 68] width 21 height 14
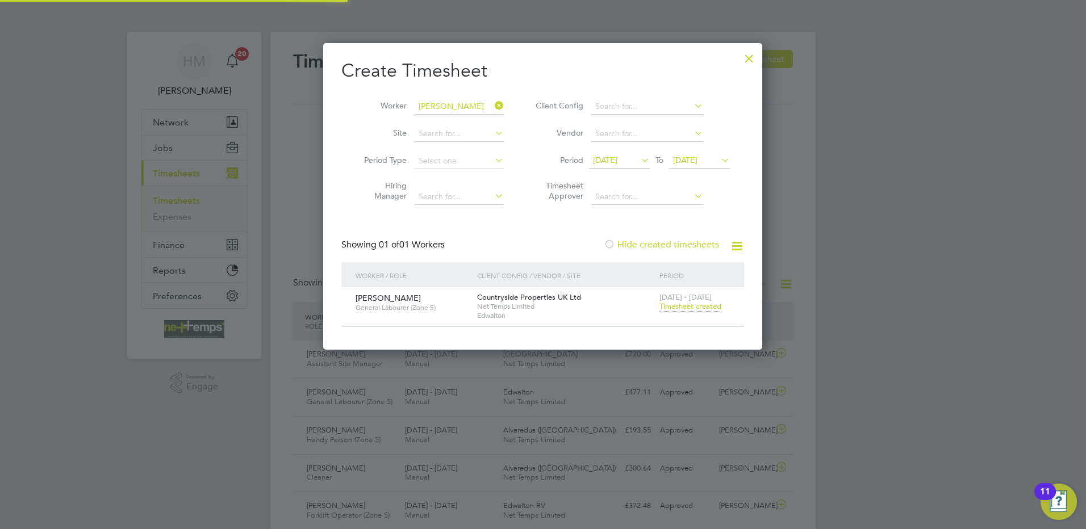
scroll to position [306, 440]
click at [745, 59] on div at bounding box center [749, 55] width 20 height 20
